Goal: Leave review/rating: Leave review/rating

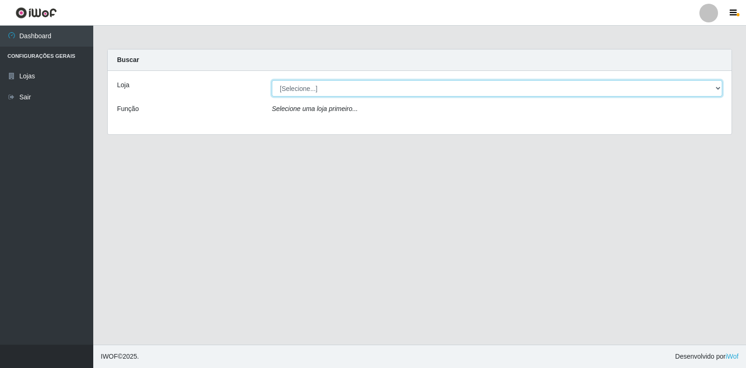
click at [717, 83] on select "[Selecione...] Extrabom - Loja 18 Goiabeiras" at bounding box center [497, 88] width 450 height 16
select select "501"
click at [272, 80] on select "[Selecione...] Extrabom - Loja 18 Goiabeiras" at bounding box center [497, 88] width 450 height 16
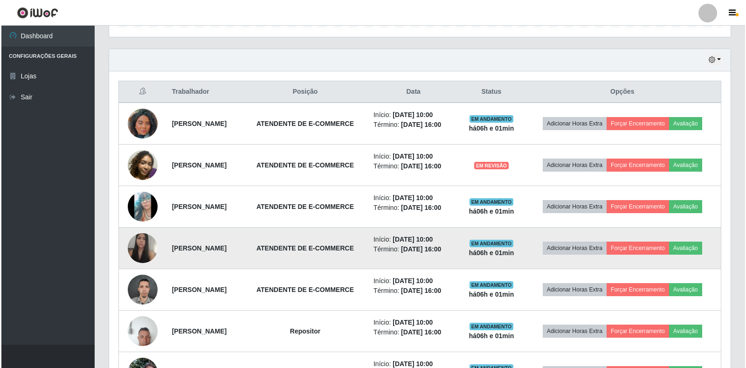
scroll to position [329, 0]
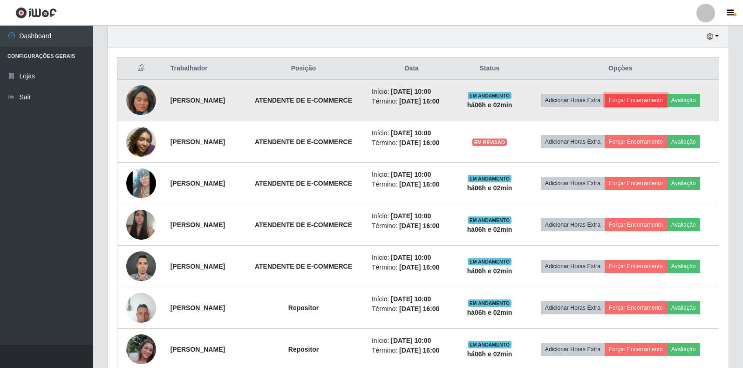
click at [636, 99] on button "Forçar Encerramento" at bounding box center [636, 100] width 62 height 13
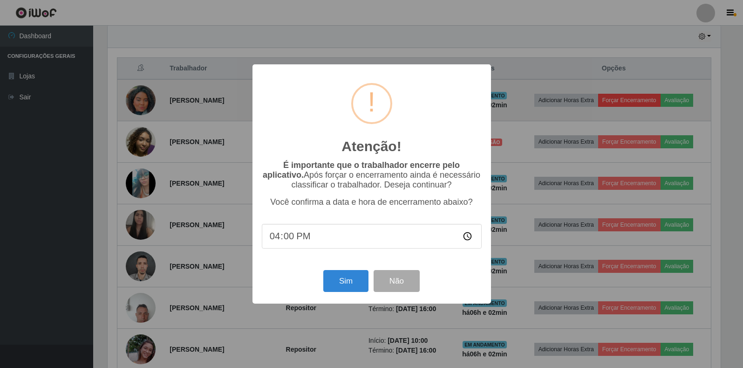
scroll to position [193, 616]
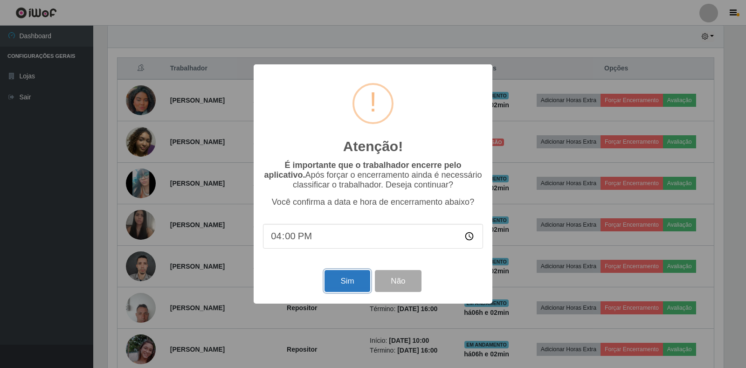
click at [343, 280] on button "Sim" at bounding box center [346, 281] width 45 height 22
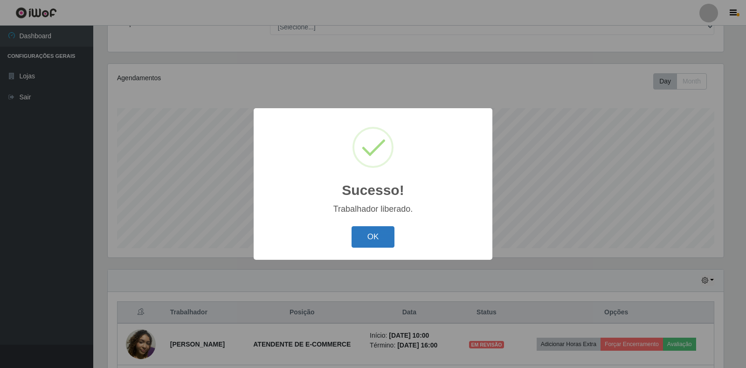
click at [380, 233] on button "OK" at bounding box center [372, 237] width 43 height 22
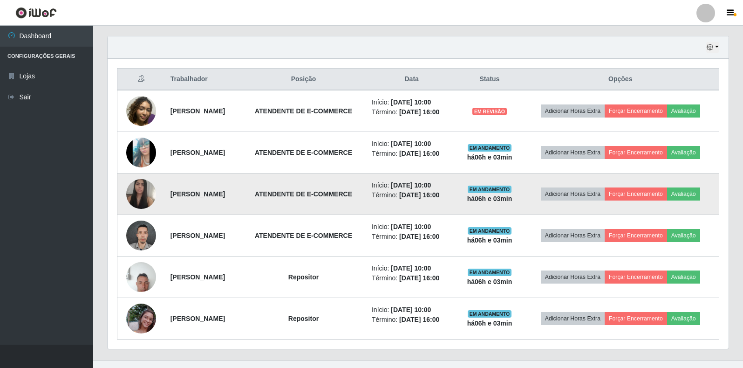
scroll to position [334, 0]
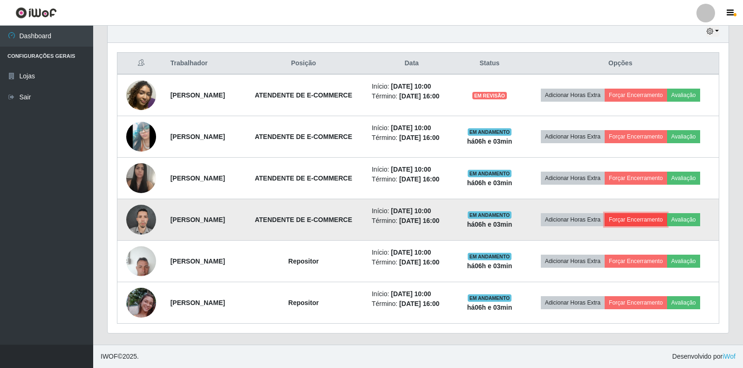
click at [630, 220] on button "Forçar Encerramento" at bounding box center [636, 219] width 62 height 13
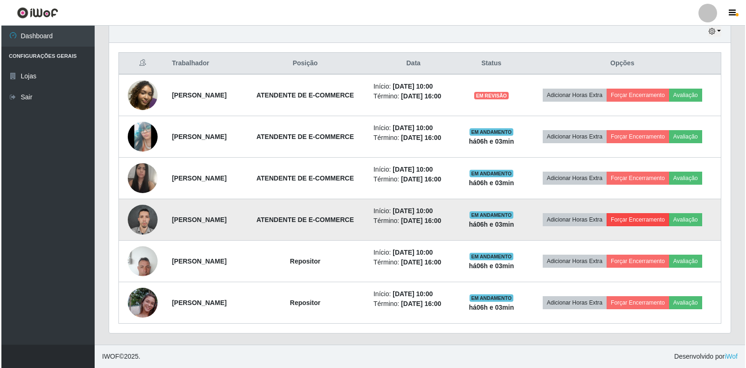
scroll to position [193, 616]
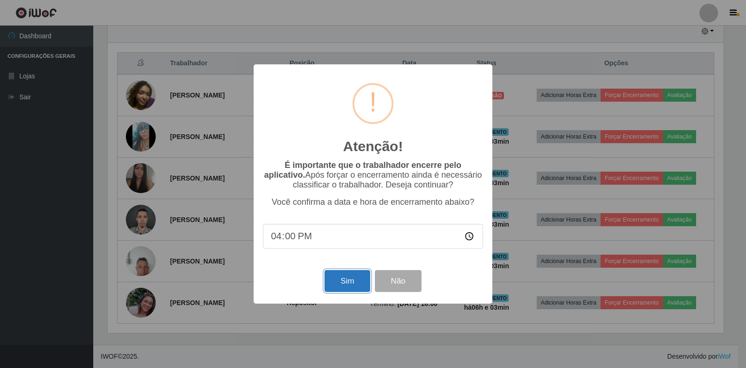
click at [350, 281] on button "Sim" at bounding box center [346, 281] width 45 height 22
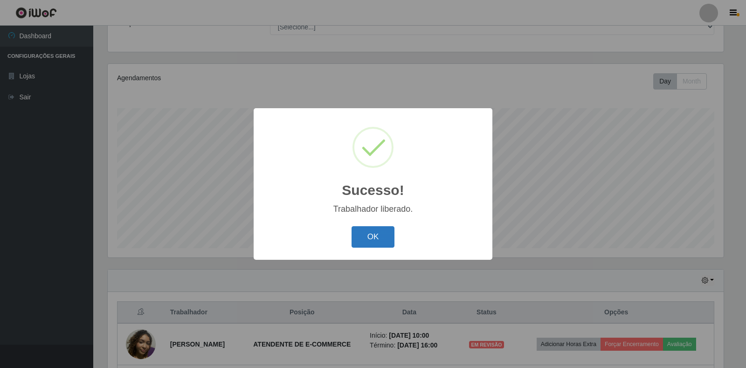
click at [368, 239] on button "OK" at bounding box center [372, 237] width 43 height 22
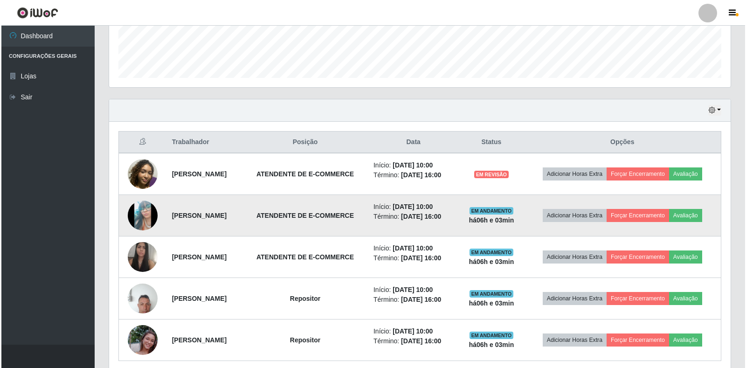
scroll to position [293, 0]
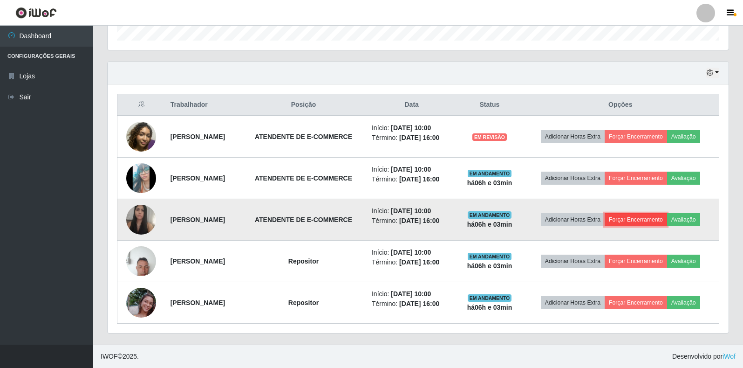
click at [648, 220] on button "Forçar Encerramento" at bounding box center [636, 219] width 62 height 13
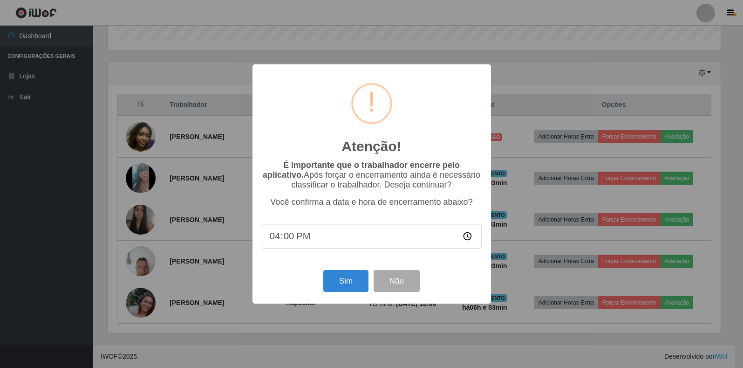
scroll to position [193, 616]
click at [354, 275] on button "Sim" at bounding box center [346, 281] width 45 height 22
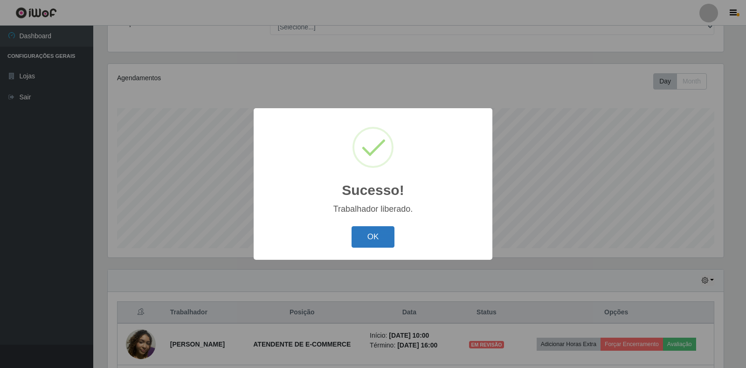
click at [392, 232] on button "OK" at bounding box center [372, 237] width 43 height 22
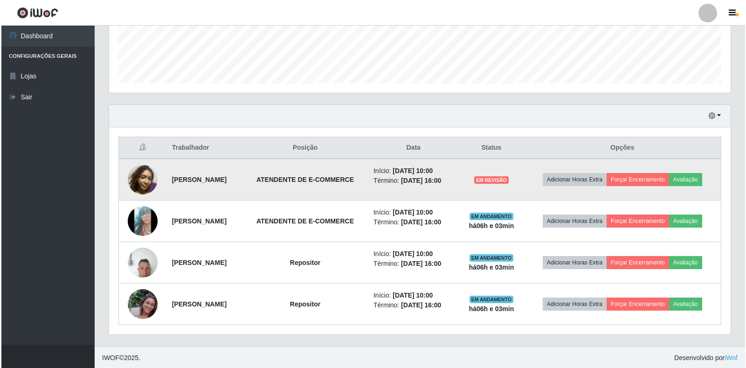
scroll to position [251, 0]
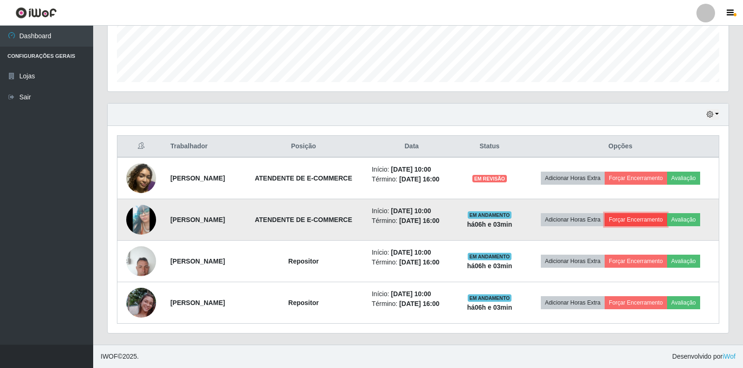
click at [636, 220] on button "Forçar Encerramento" at bounding box center [636, 219] width 62 height 13
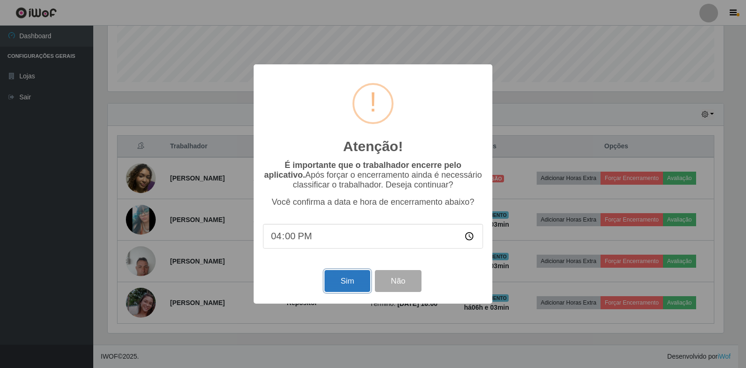
click at [356, 279] on button "Sim" at bounding box center [346, 281] width 45 height 22
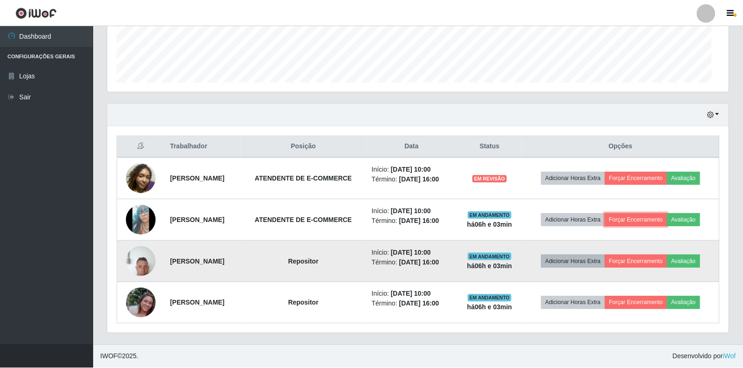
scroll to position [0, 0]
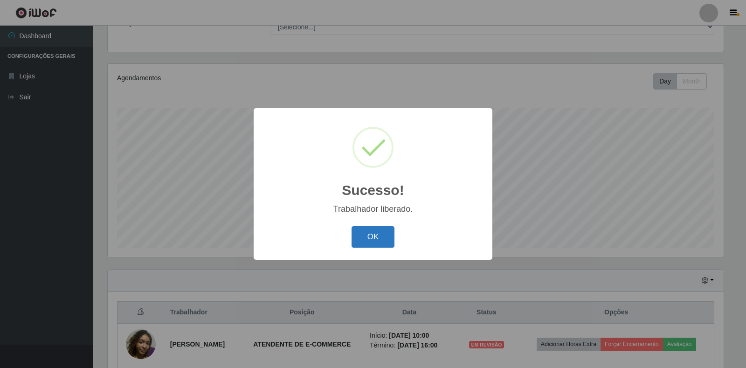
click at [358, 238] on button "OK" at bounding box center [372, 237] width 43 height 22
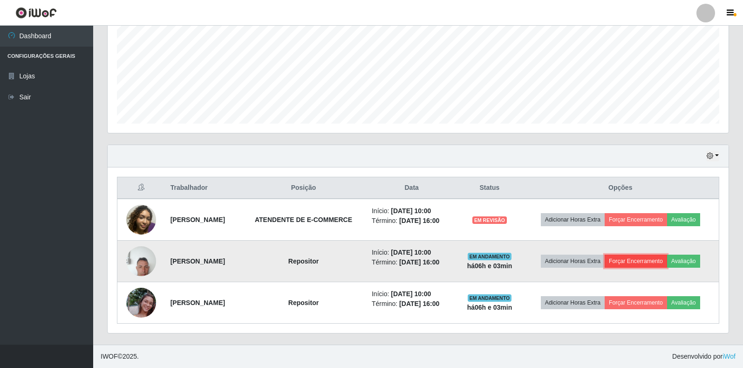
click at [632, 260] on button "Forçar Encerramento" at bounding box center [636, 260] width 62 height 13
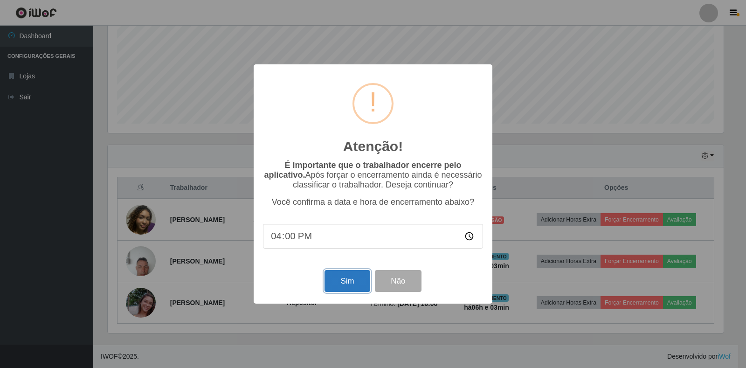
click at [354, 288] on button "Sim" at bounding box center [346, 281] width 45 height 22
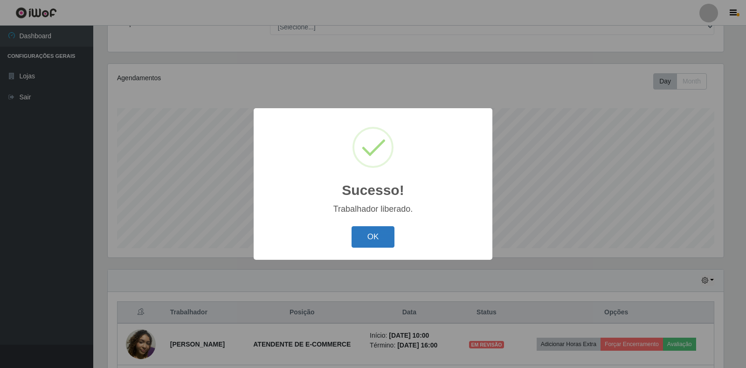
click at [379, 239] on button "OK" at bounding box center [372, 237] width 43 height 22
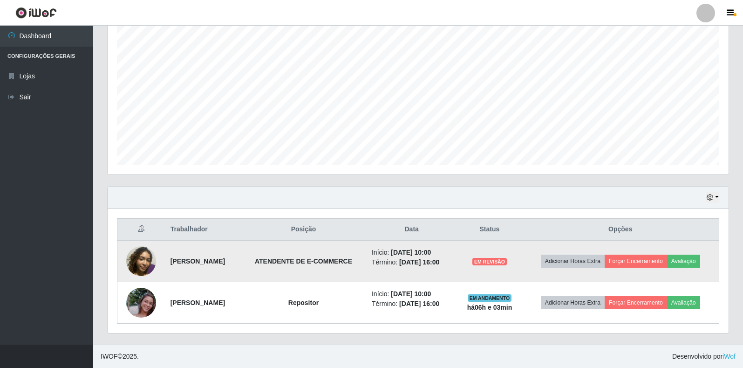
click at [140, 262] on img at bounding box center [141, 261] width 30 height 30
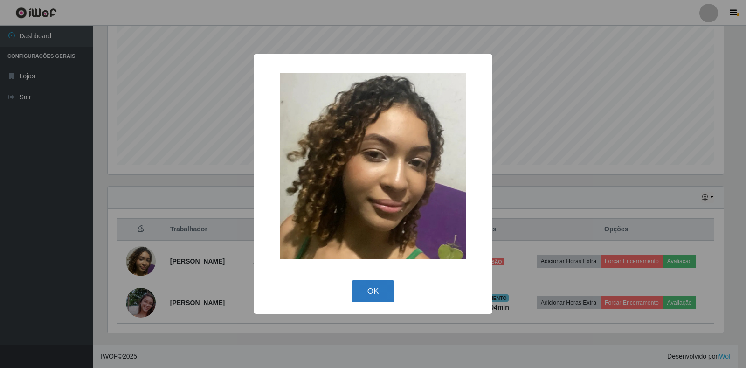
click at [356, 294] on button "OK" at bounding box center [372, 291] width 43 height 22
click at [356, 294] on div "× OK Cancel" at bounding box center [373, 184] width 746 height 368
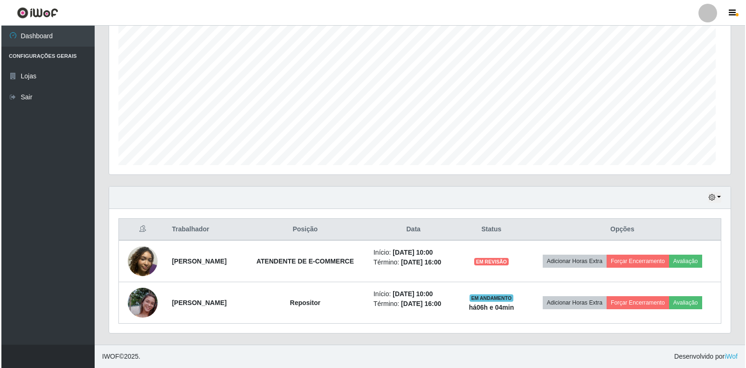
scroll to position [193, 621]
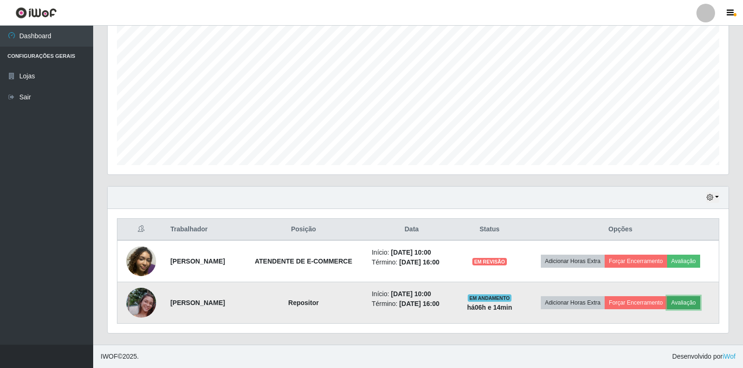
click at [692, 304] on button "Avaliação" at bounding box center [683, 302] width 33 height 13
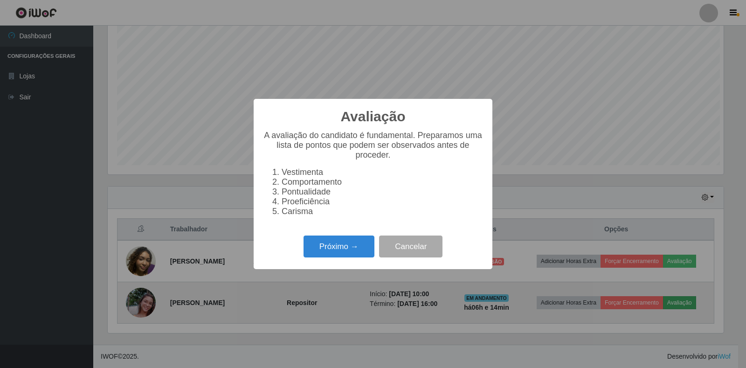
scroll to position [193, 616]
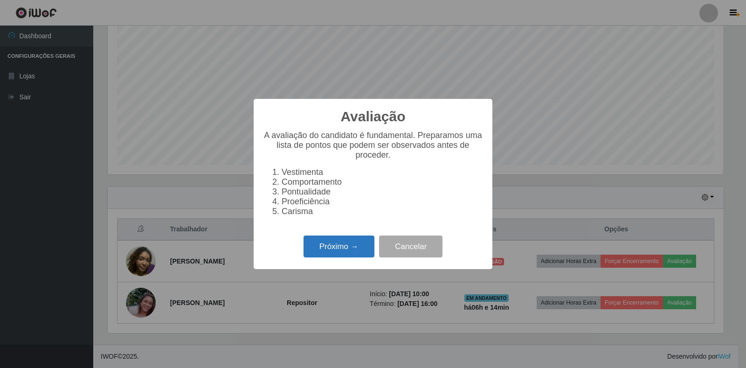
click at [327, 251] on button "Próximo →" at bounding box center [338, 246] width 71 height 22
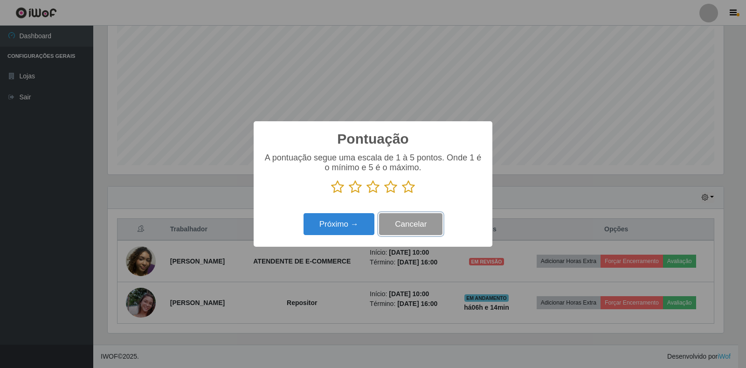
click at [399, 223] on button "Cancelar" at bounding box center [410, 224] width 63 height 22
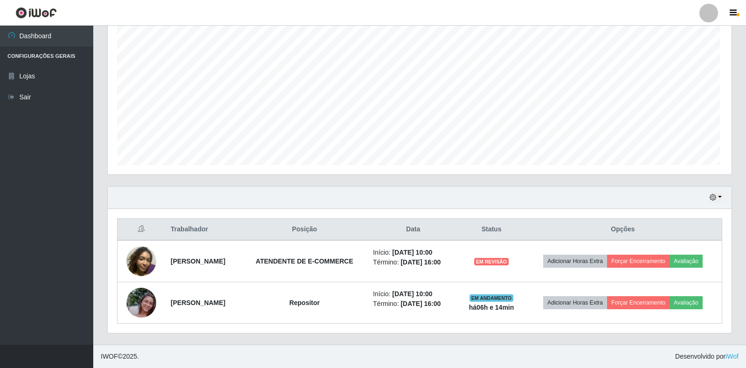
scroll to position [193, 621]
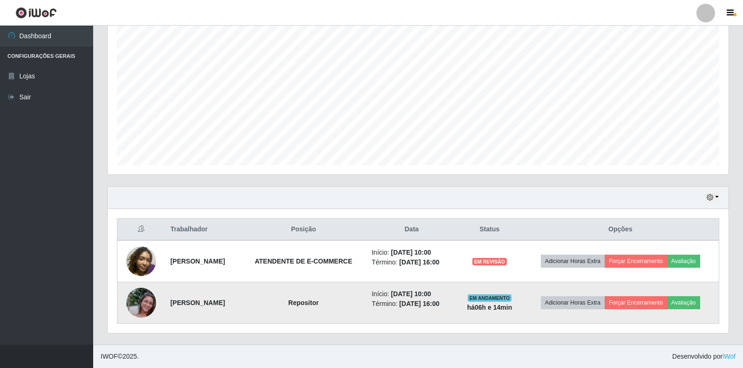
drag, startPoint x: 687, startPoint y: 301, endPoint x: 612, endPoint y: 320, distance: 77.3
click at [551, 335] on div "Hoje 1 dia 3 dias 1 Semana Não encerrados Trabalhador Posição Data Status Opçõe…" at bounding box center [418, 265] width 636 height 158
click at [689, 301] on button "Avaliação" at bounding box center [683, 302] width 33 height 13
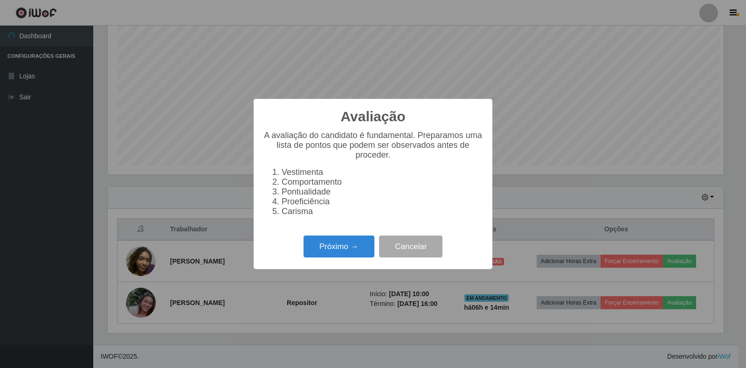
scroll to position [193, 616]
click at [350, 241] on button "Próximo →" at bounding box center [338, 246] width 71 height 22
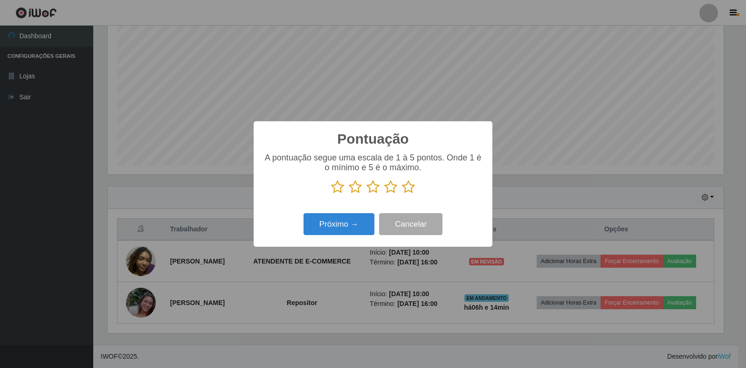
scroll to position [465798, 465375]
click at [411, 190] on icon at bounding box center [408, 187] width 13 height 14
click at [402, 194] on input "radio" at bounding box center [402, 194] width 0 height 0
click at [411, 190] on icon at bounding box center [408, 187] width 13 height 14
click at [402, 194] on input "radio" at bounding box center [402, 194] width 0 height 0
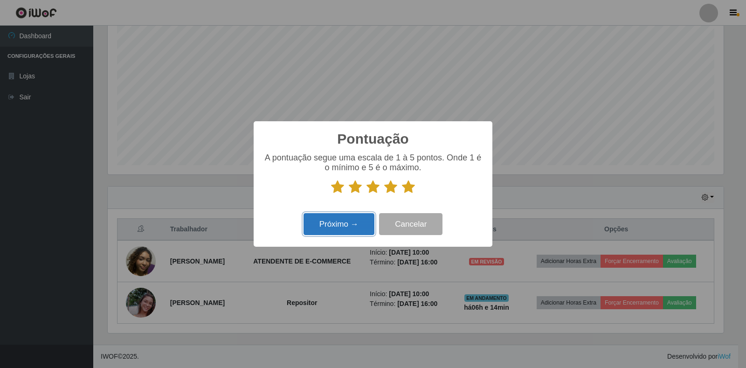
click at [361, 226] on button "Próximo →" at bounding box center [338, 224] width 71 height 22
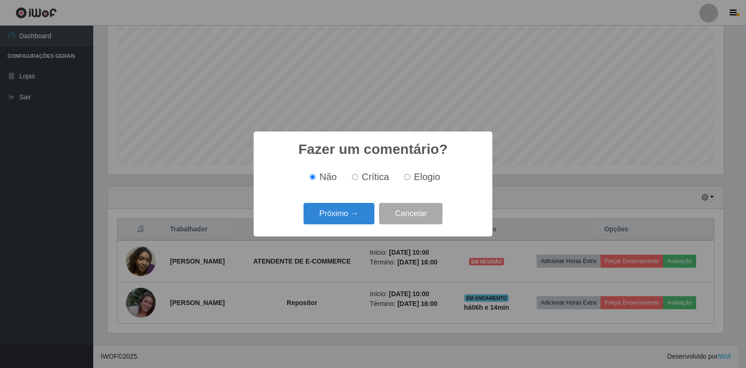
click at [361, 226] on div "Fazer um comentário? × Não Crítica Elogio Próximo → Cancelar" at bounding box center [373, 184] width 746 height 368
click at [355, 214] on button "Próximo →" at bounding box center [338, 214] width 71 height 22
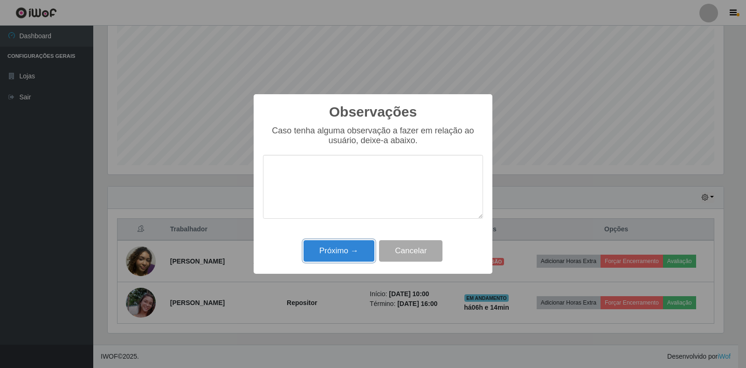
click at [350, 253] on button "Próximo →" at bounding box center [338, 251] width 71 height 22
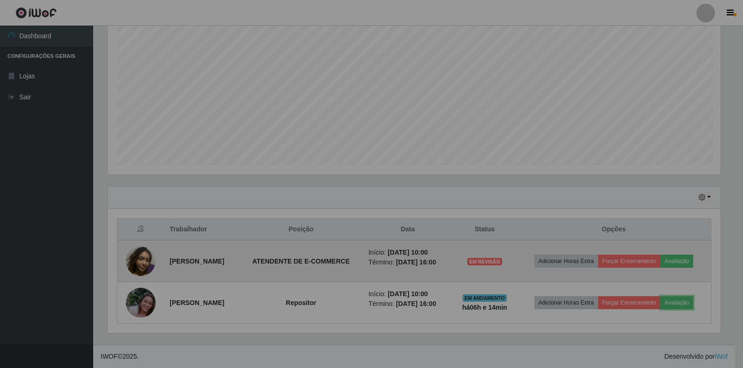
scroll to position [193, 621]
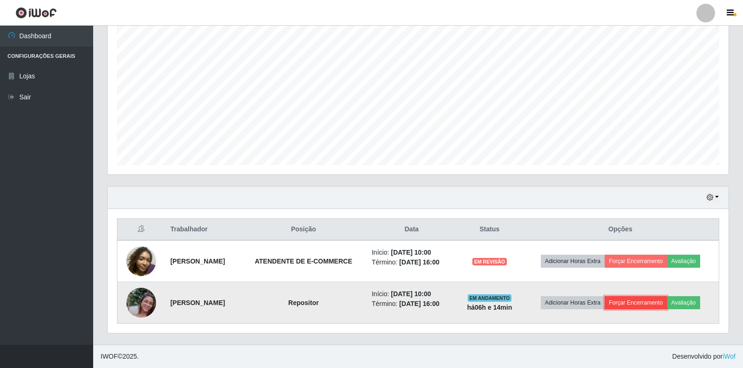
click at [640, 301] on button "Forçar Encerramento" at bounding box center [636, 302] width 62 height 13
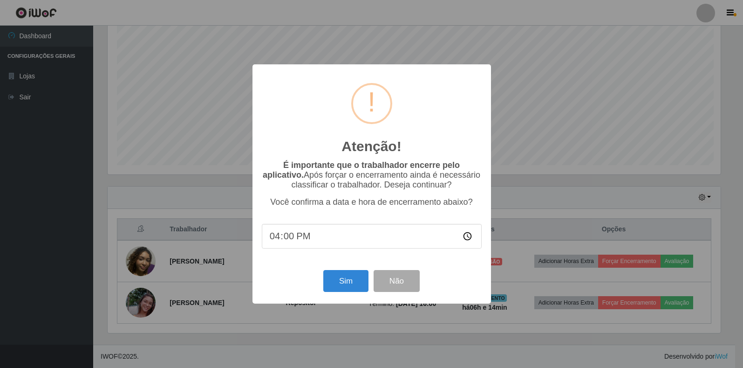
scroll to position [193, 616]
click at [357, 280] on button "Sim" at bounding box center [346, 281] width 45 height 22
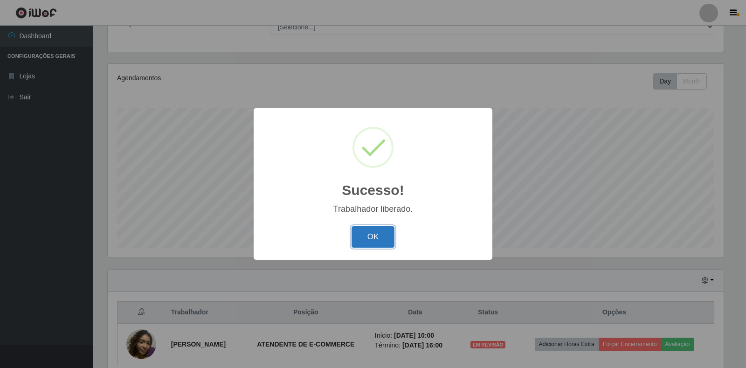
click at [376, 239] on button "OK" at bounding box center [372, 237] width 43 height 22
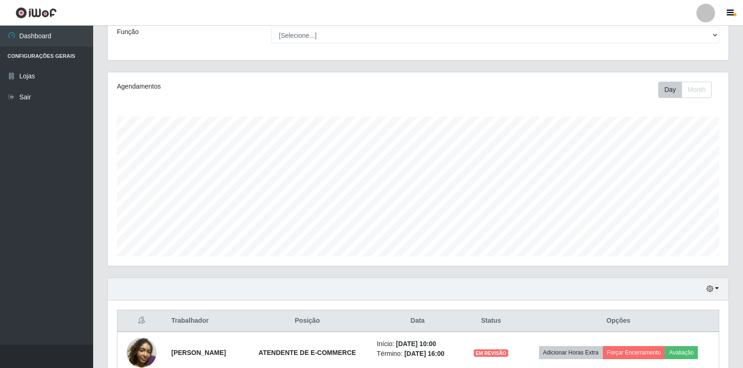
scroll to position [93, 0]
